Goal: Information Seeking & Learning: Learn about a topic

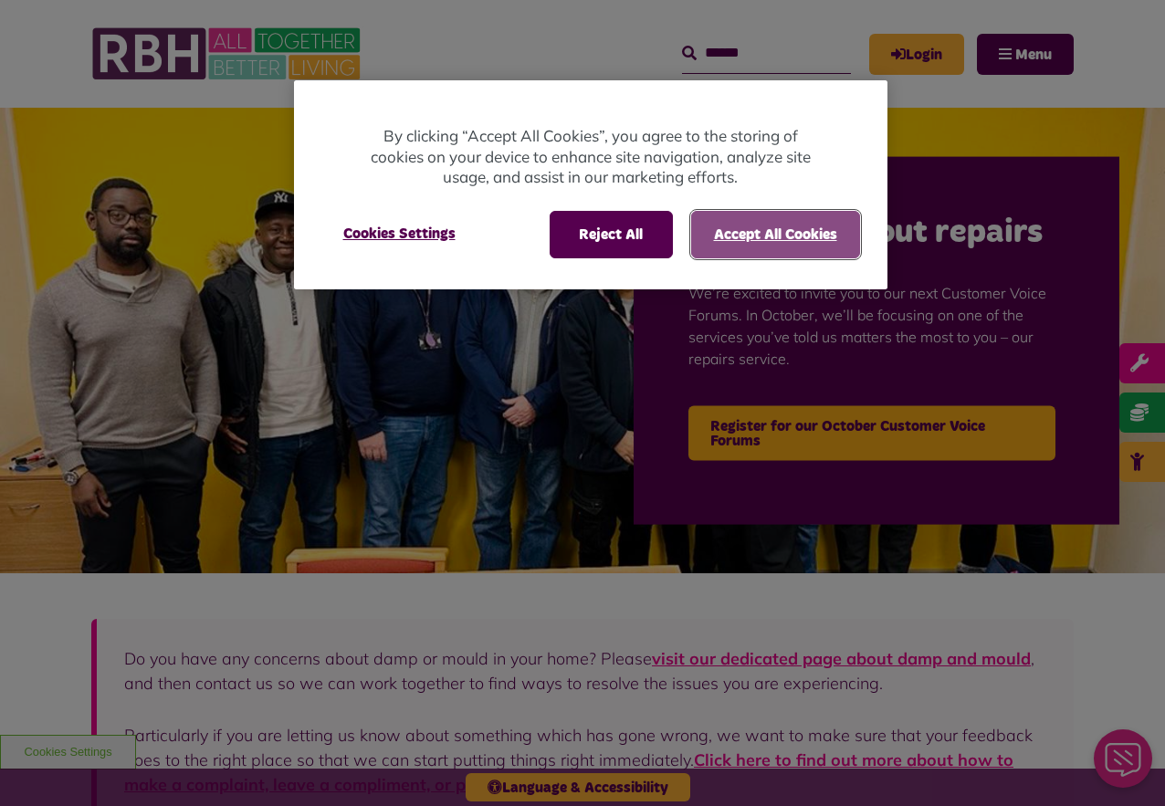
click at [724, 236] on button "Accept All Cookies" at bounding box center [775, 234] width 169 height 47
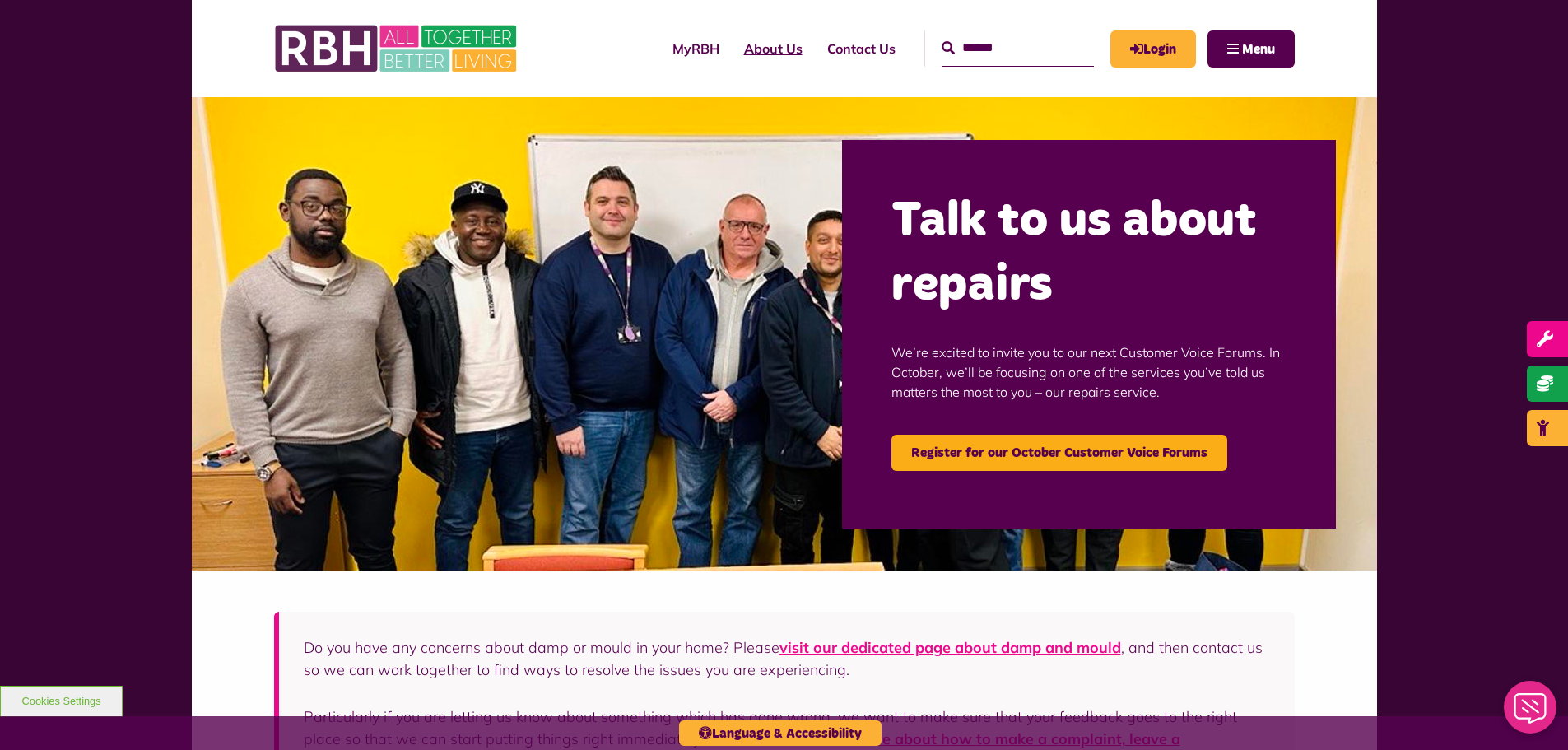
click at [754, 49] on link "About Us" at bounding box center [773, 48] width 83 height 44
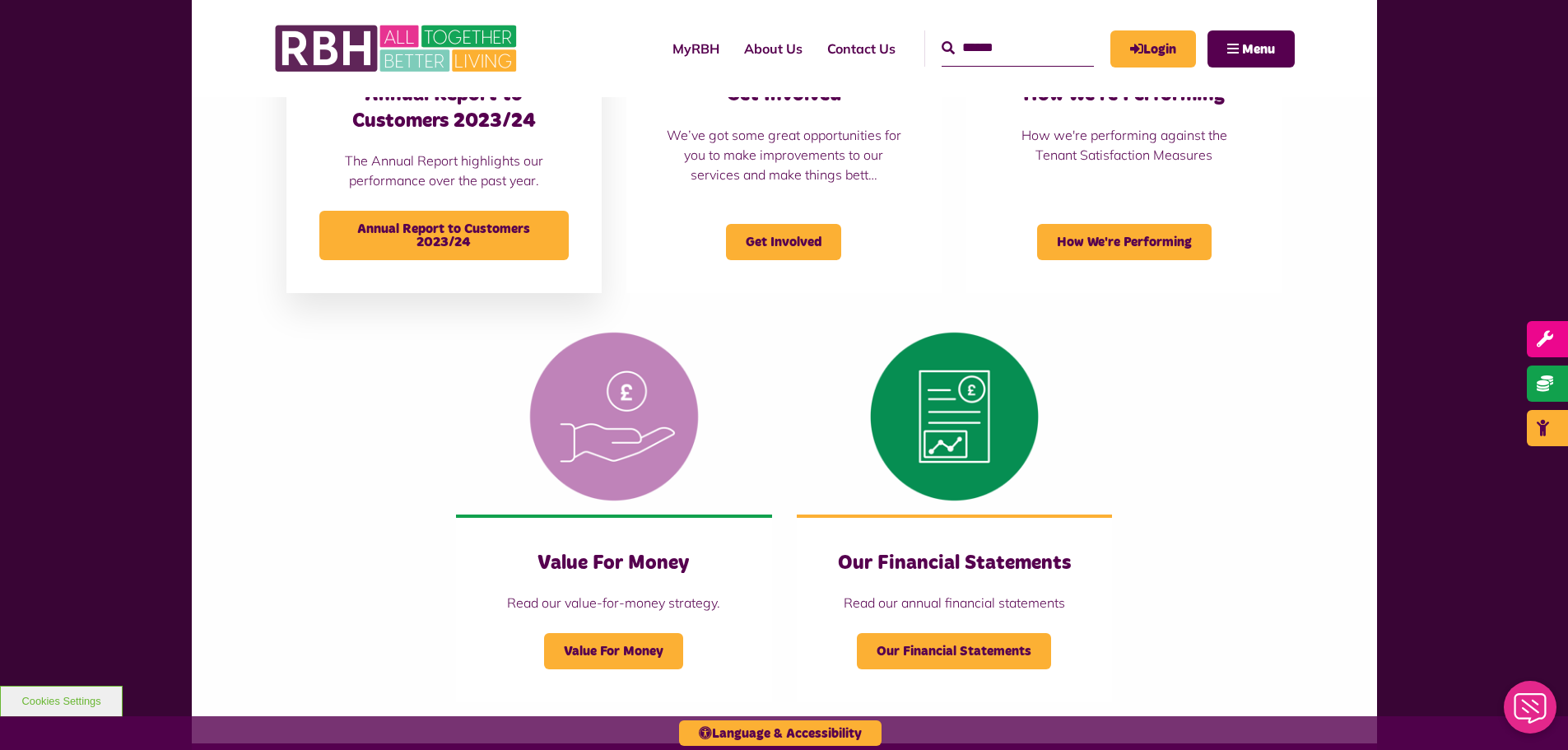
scroll to position [1564, 0]
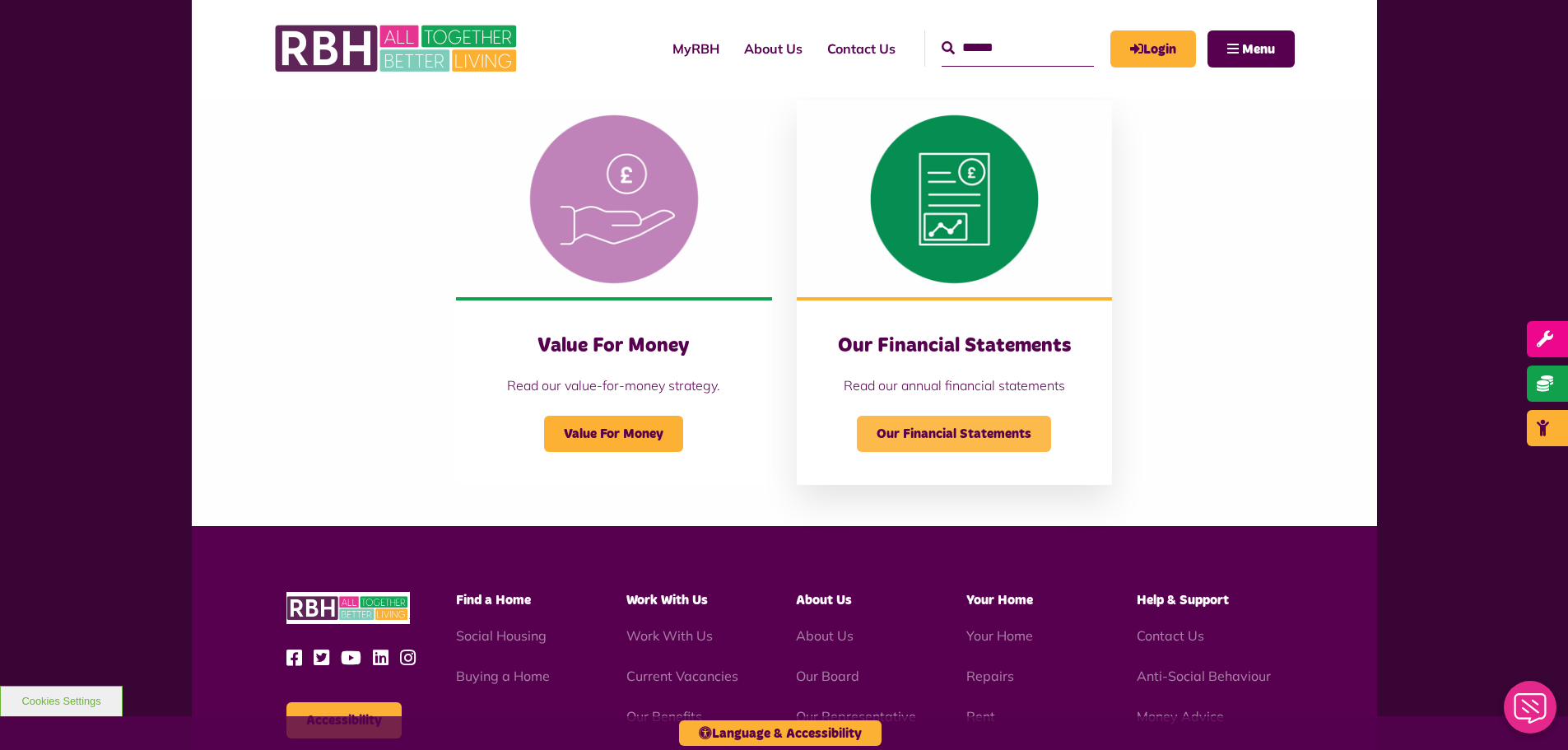
click at [943, 435] on span "Our Financial Statements" at bounding box center [954, 434] width 195 height 36
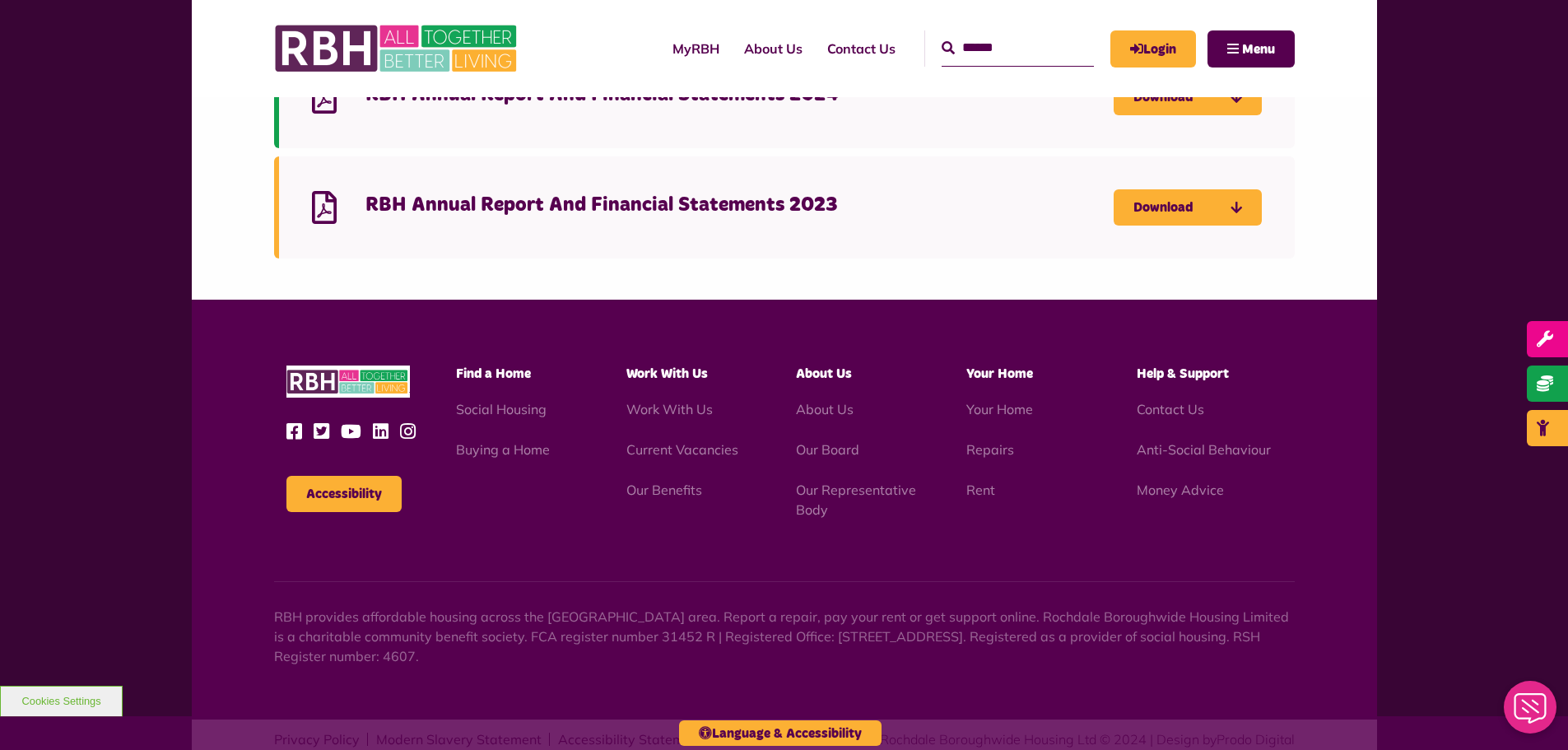
scroll to position [412, 0]
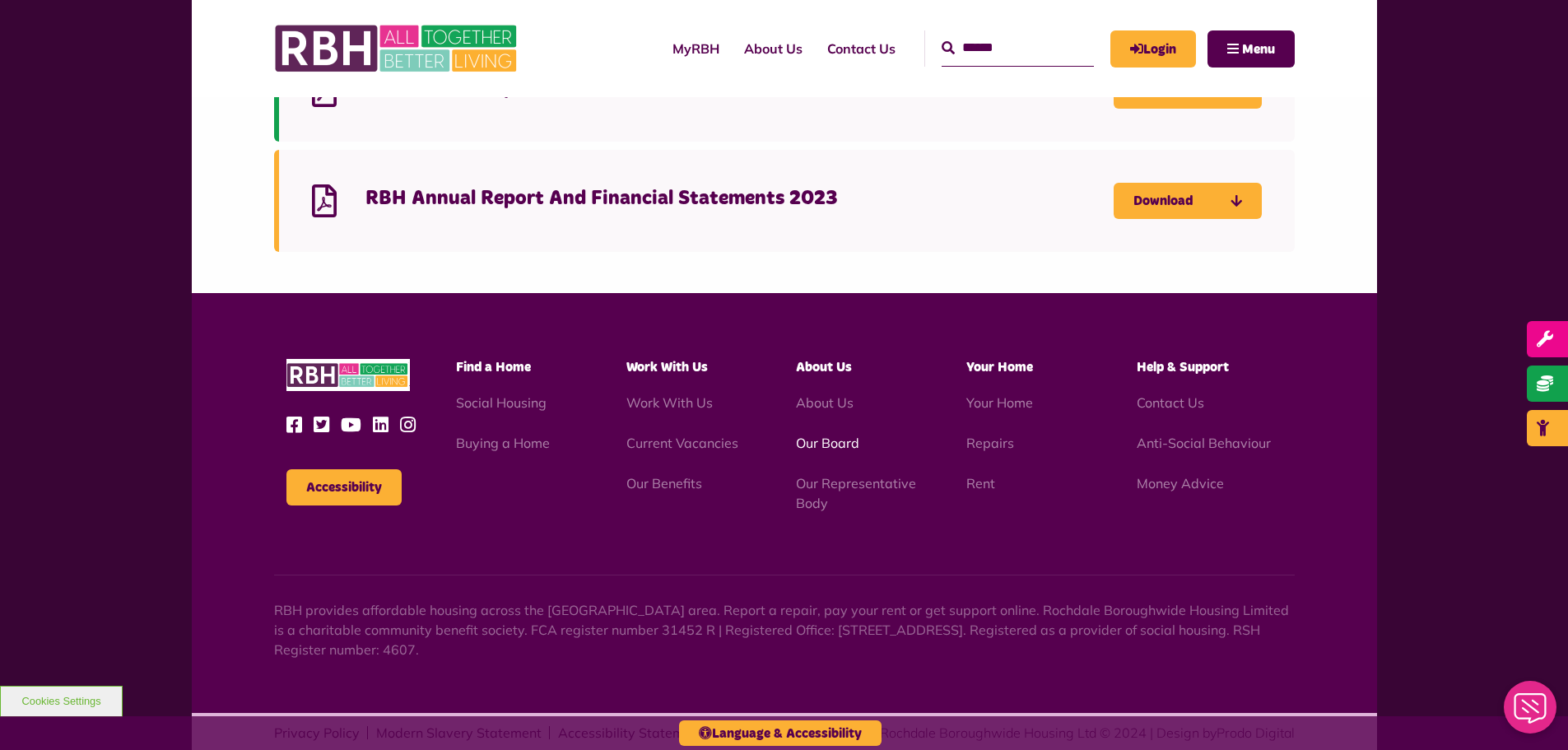
click at [820, 445] on link "Our Board" at bounding box center [827, 443] width 63 height 16
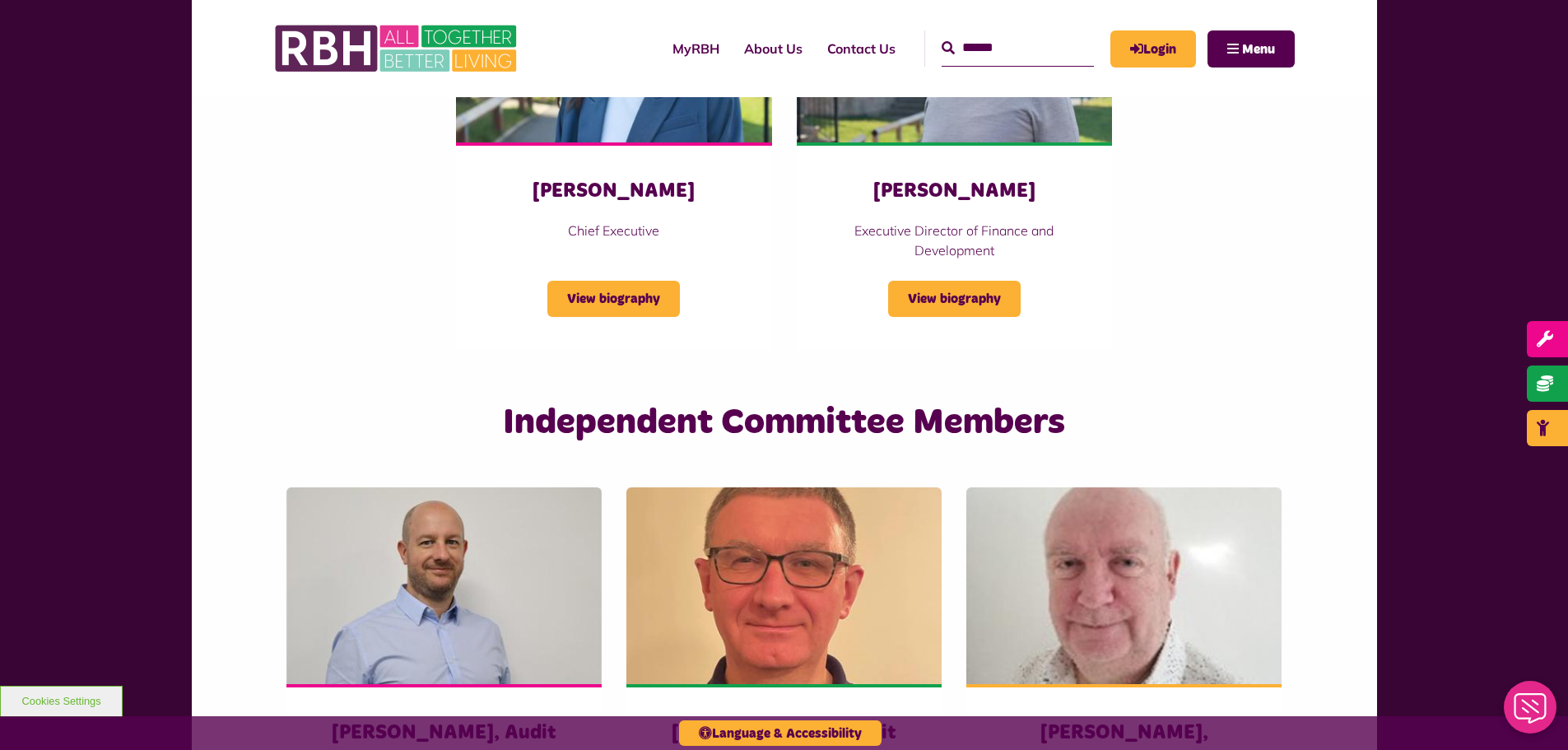
scroll to position [2799, 0]
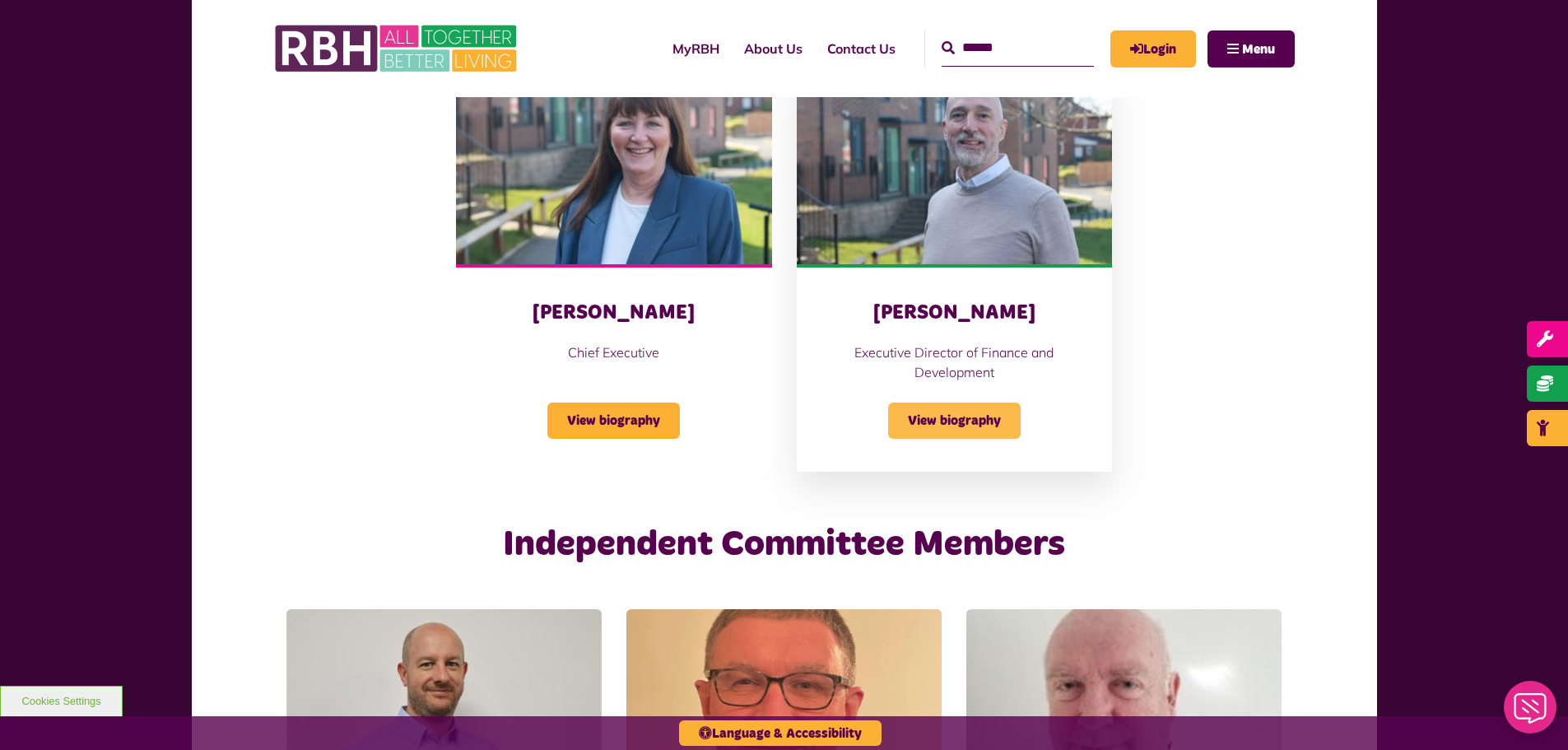
click at [944, 423] on span "View biography" at bounding box center [954, 421] width 132 height 36
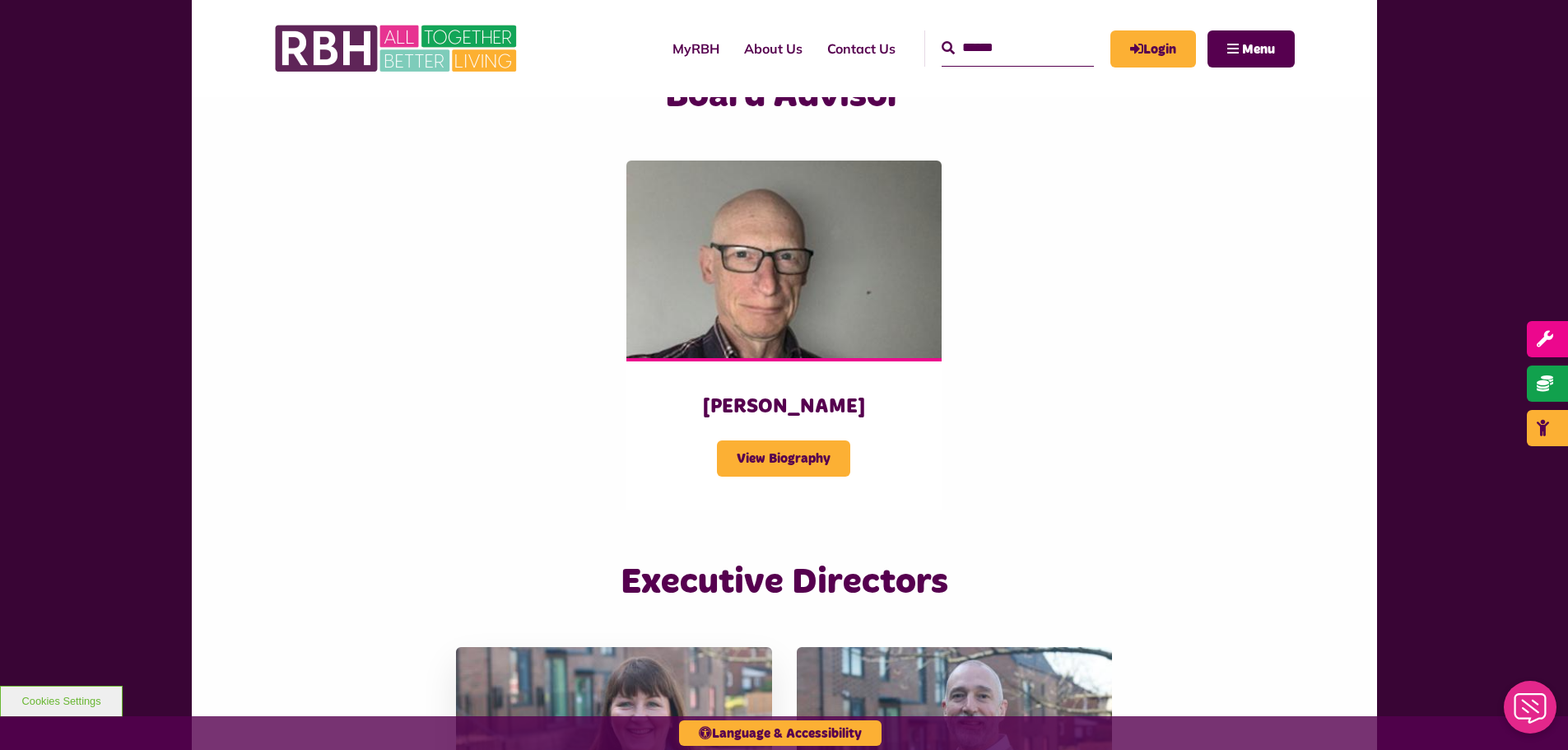
scroll to position [2288, 0]
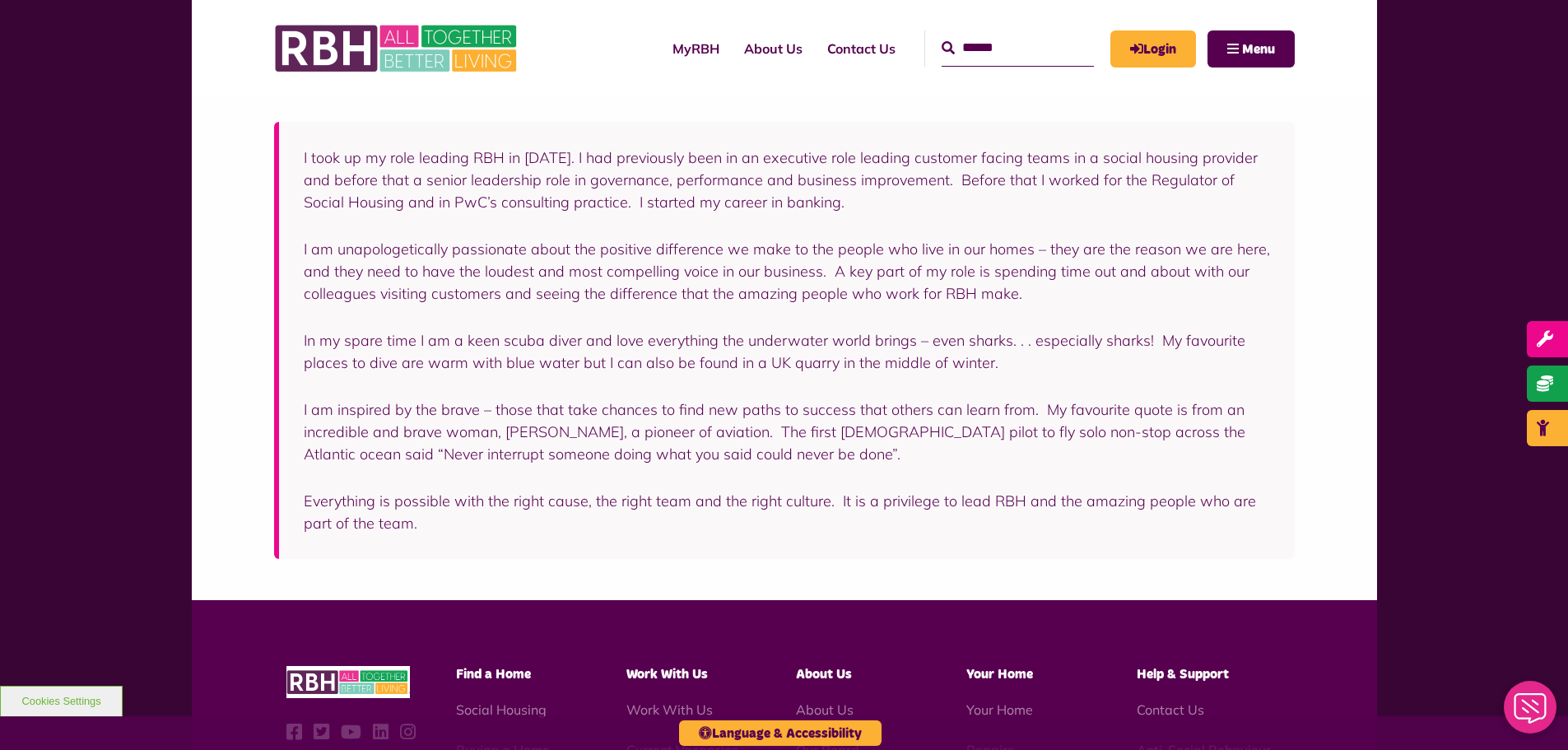
scroll to position [412, 0]
